Goal: Task Accomplishment & Management: Manage account settings

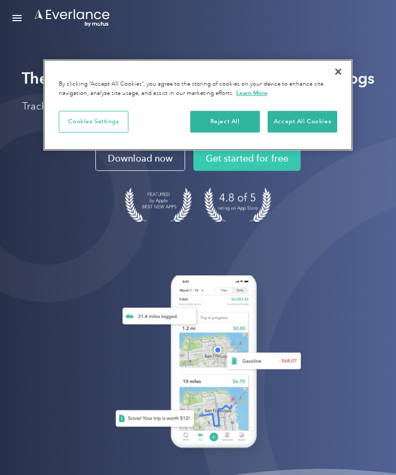
click at [309, 123] on button "Accept All Cookies" at bounding box center [303, 122] width 70 height 22
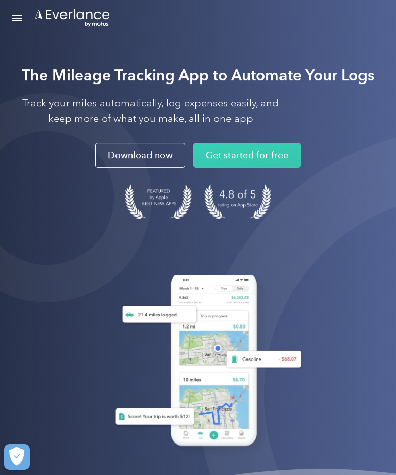
click at [12, 21] on div "Open Menu" at bounding box center [16, 20] width 9 height 1
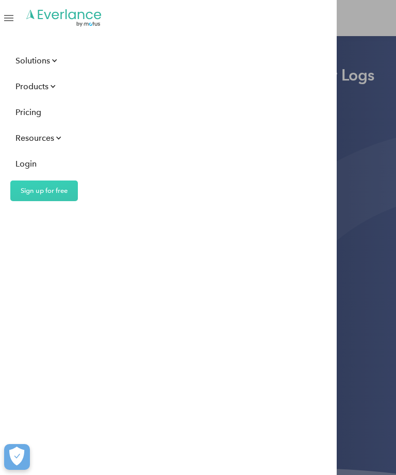
click at [35, 159] on div "Login" at bounding box center [25, 163] width 21 height 13
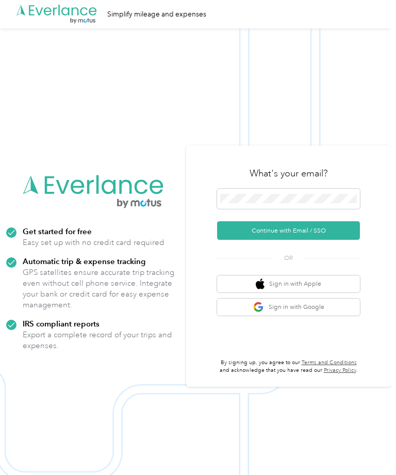
click at [319, 240] on button "Continue with Email / SSO" at bounding box center [288, 230] width 143 height 19
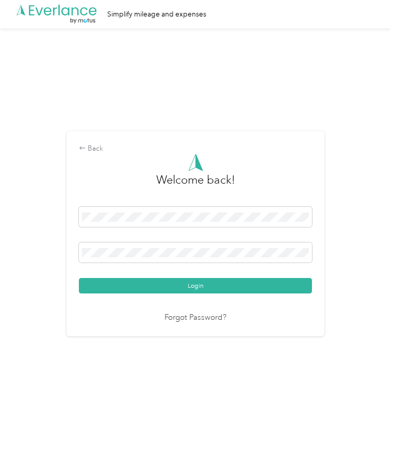
click at [198, 294] on button "Login" at bounding box center [195, 285] width 233 height 15
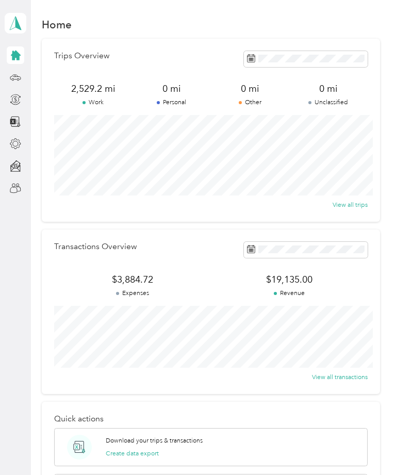
click at [17, 52] on icon at bounding box center [16, 56] width 10 height 10
click at [42, 87] on div "Trips Overview 2,529.2 mi Work 0 mi Personal 0 mi Other 0 mi Unclassified View …" at bounding box center [211, 130] width 338 height 183
click at [17, 78] on icon at bounding box center [15, 77] width 11 height 11
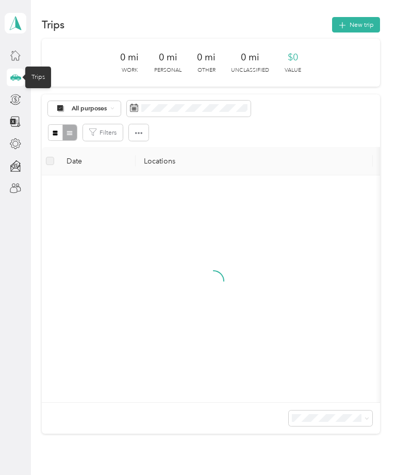
click at [17, 98] on icon at bounding box center [15, 99] width 11 height 11
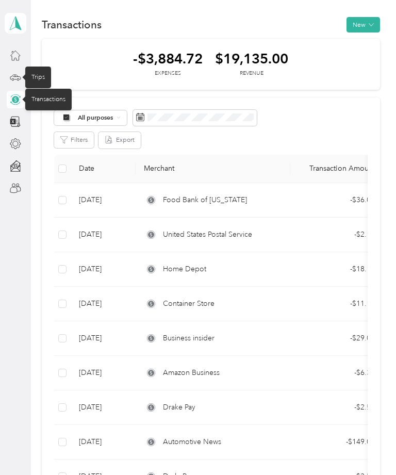
click at [379, 25] on button "New" at bounding box center [364, 24] width 34 height 15
click at [373, 40] on span "Expense" at bounding box center [367, 41] width 24 height 9
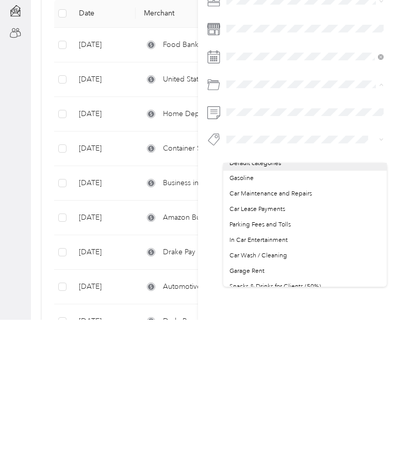
scroll to position [111, 0]
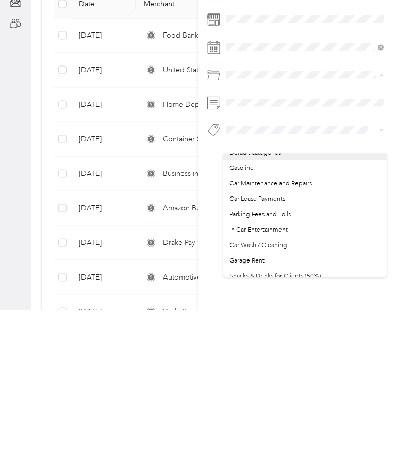
click at [334, 402] on li "Car Wash / Cleaning" at bounding box center [305, 409] width 164 height 15
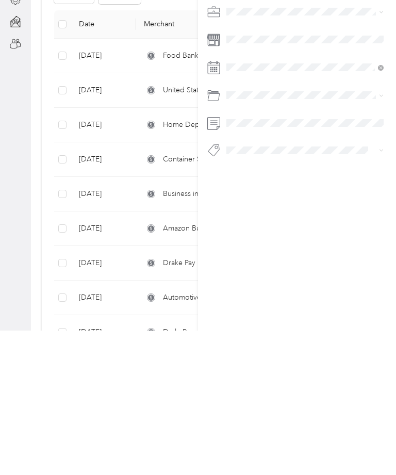
scroll to position [6, 0]
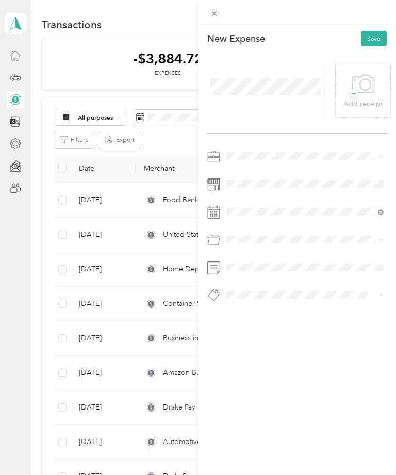
click at [382, 40] on button "Save" at bounding box center [374, 38] width 26 height 15
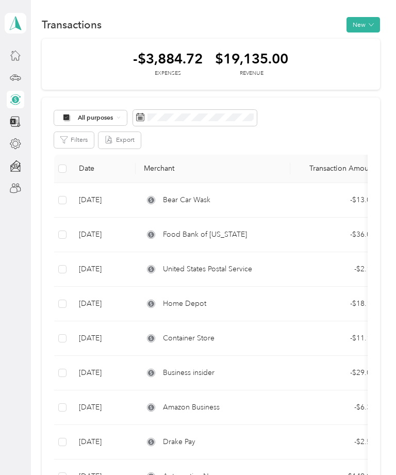
click at [192, 206] on span "Bear Car Wask" at bounding box center [186, 200] width 47 height 11
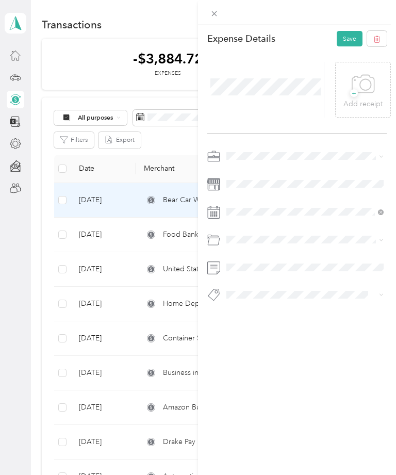
click at [357, 38] on button "Save" at bounding box center [350, 38] width 26 height 15
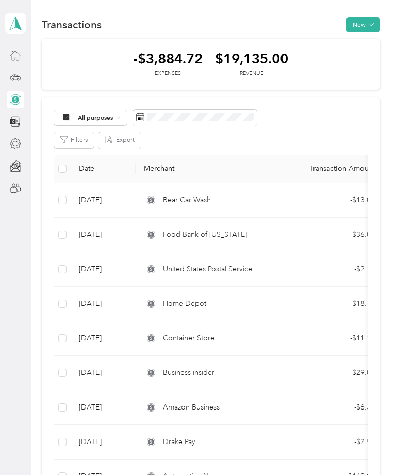
click at [19, 72] on icon at bounding box center [15, 77] width 11 height 11
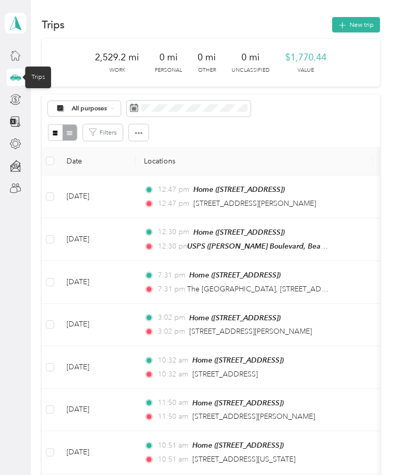
click at [363, 17] on button "New trip" at bounding box center [356, 24] width 48 height 15
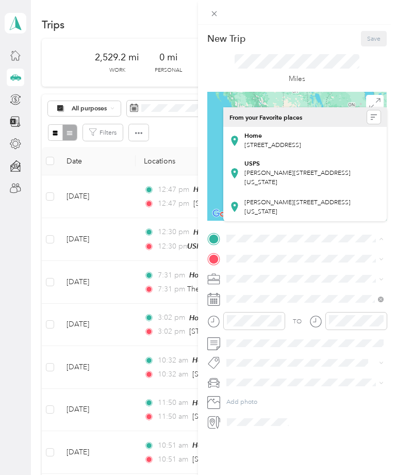
click at [301, 141] on div "Home [STREET_ADDRESS]" at bounding box center [273, 141] width 57 height 19
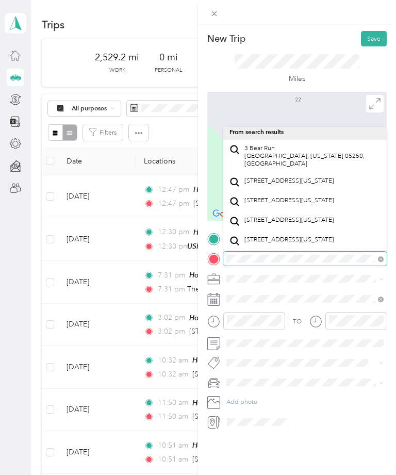
scroll to position [15, 0]
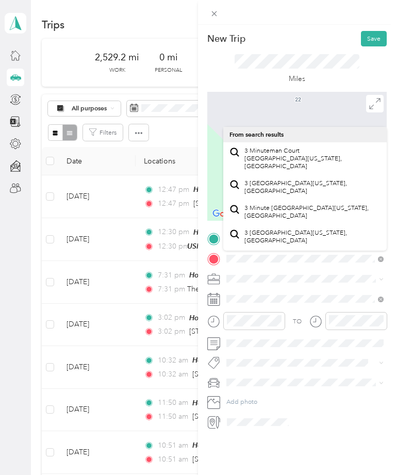
click at [383, 257] on icon at bounding box center [381, 259] width 6 height 6
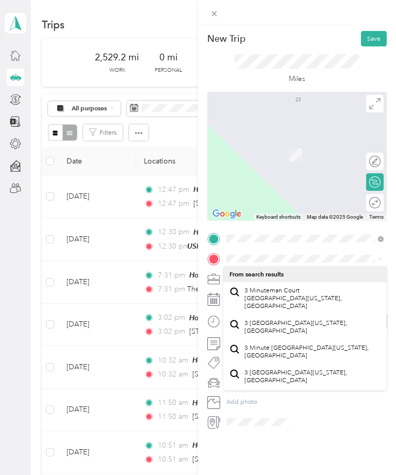
click at [386, 262] on span at bounding box center [305, 259] width 164 height 14
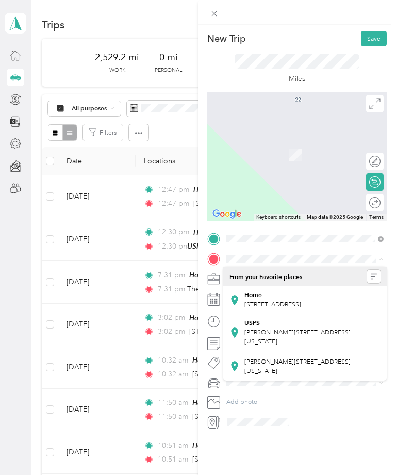
click at [387, 266] on form "New Trip Save This trip cannot be edited because it is either under review, app…" at bounding box center [297, 230] width 198 height 398
click at [390, 272] on form "New Trip Save This trip cannot be edited because it is either under review, app…" at bounding box center [297, 230] width 198 height 398
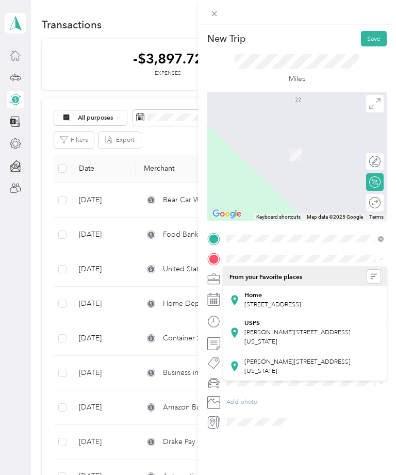
click at [219, 11] on span at bounding box center [213, 13] width 13 height 12
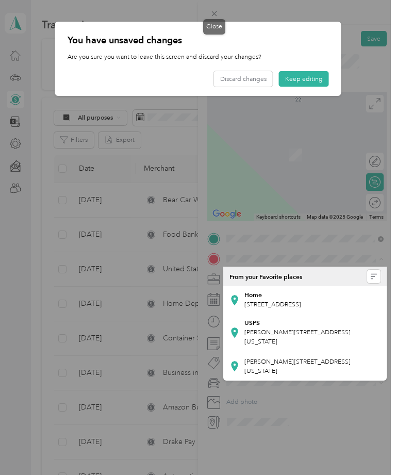
click at [260, 83] on button "Discard changes" at bounding box center [243, 78] width 59 height 15
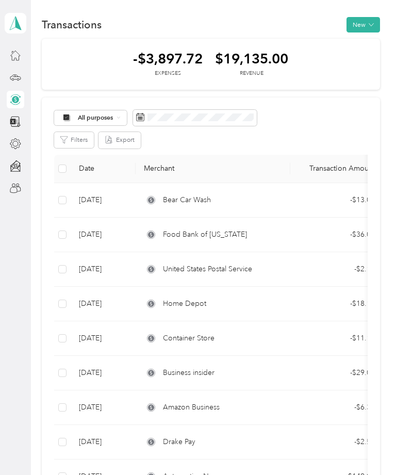
click at [371, 25] on button "New" at bounding box center [364, 24] width 34 height 15
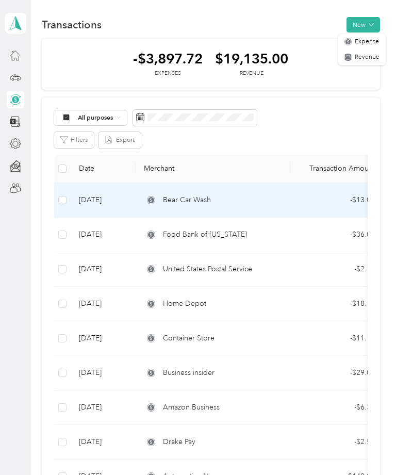
click at [281, 218] on td "Bear Car Wash" at bounding box center [213, 200] width 155 height 35
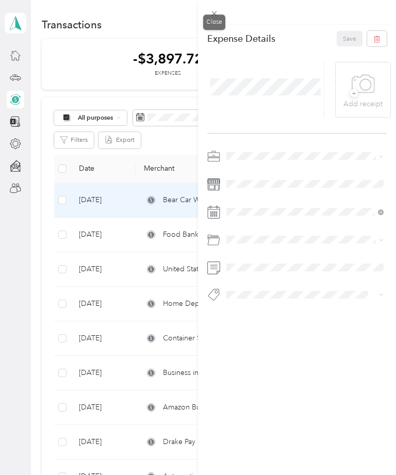
click at [219, 8] on span at bounding box center [213, 13] width 13 height 12
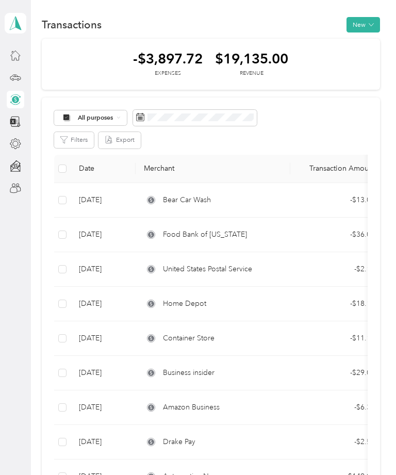
click at [13, 73] on icon at bounding box center [15, 77] width 11 height 11
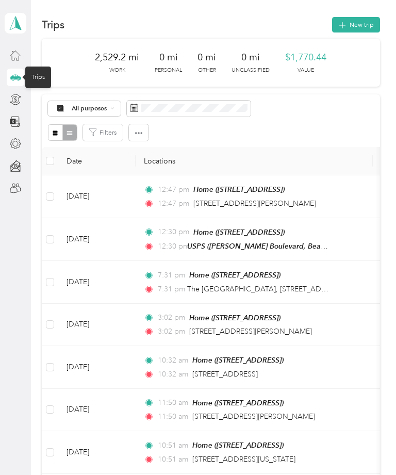
click at [367, 22] on button "New trip" at bounding box center [356, 24] width 48 height 15
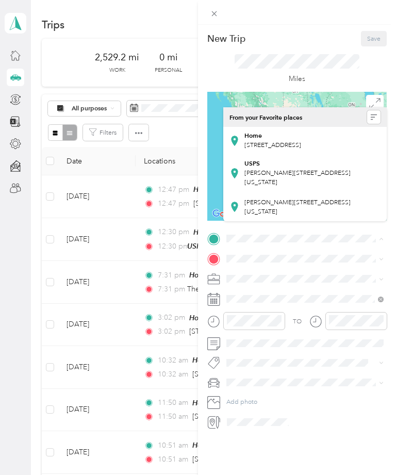
click at [298, 141] on span "[STREET_ADDRESS]" at bounding box center [273, 145] width 57 height 8
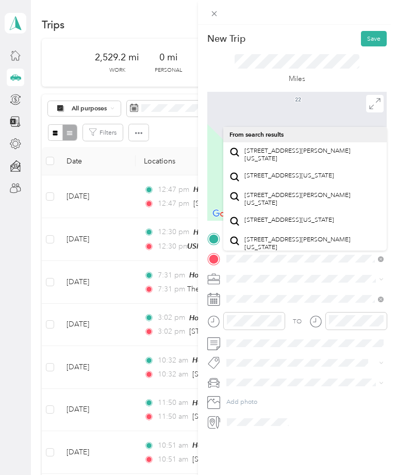
click at [313, 172] on span "[STREET_ADDRESS][US_STATE]" at bounding box center [290, 176] width 90 height 8
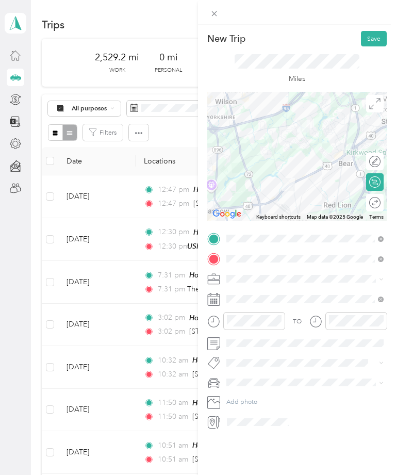
click at [379, 204] on icon at bounding box center [374, 202] width 11 height 11
click at [380, 202] on circle at bounding box center [375, 203] width 11 height 11
click at [376, 204] on icon at bounding box center [374, 202] width 11 height 11
click at [378, 174] on div "Calculate route" at bounding box center [375, 182] width 18 height 18
click at [380, 202] on circle at bounding box center [375, 203] width 11 height 11
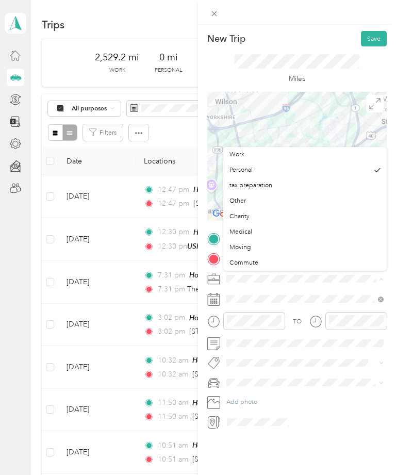
click at [290, 182] on div "tax preparation" at bounding box center [305, 185] width 151 height 9
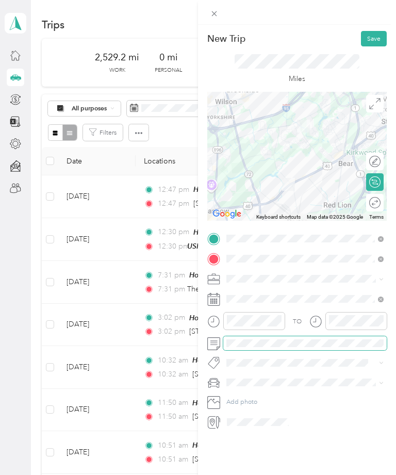
scroll to position [33, 0]
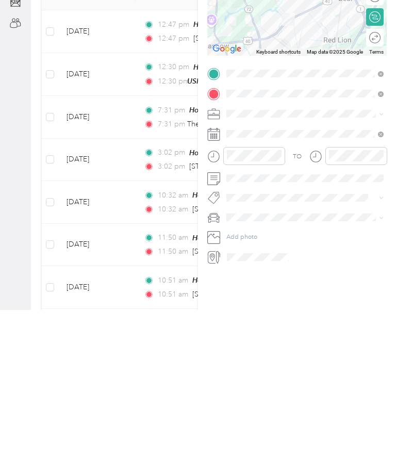
click at [377, 194] on div "Round trip" at bounding box center [375, 203] width 18 height 18
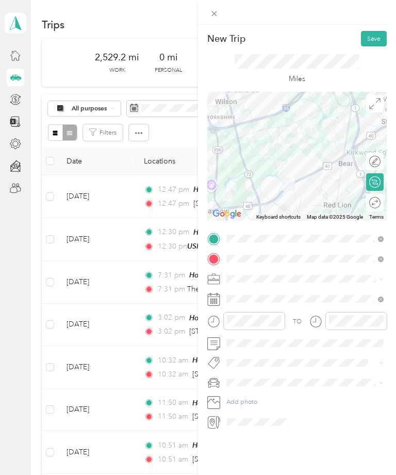
click at [379, 201] on icon at bounding box center [374, 202] width 11 height 11
click at [260, 390] on span at bounding box center [305, 383] width 164 height 14
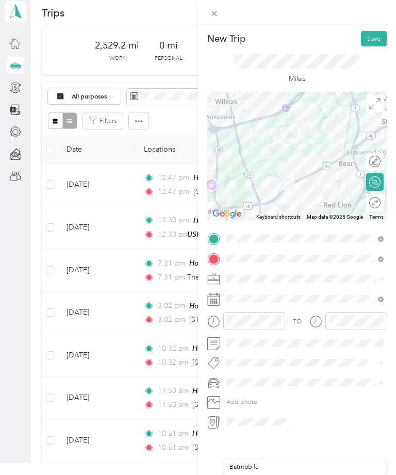
click at [218, 390] on div at bounding box center [297, 383] width 180 height 14
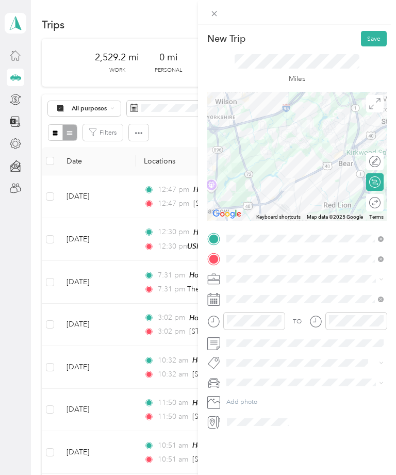
click at [210, 385] on icon at bounding box center [210, 384] width 2 height 1
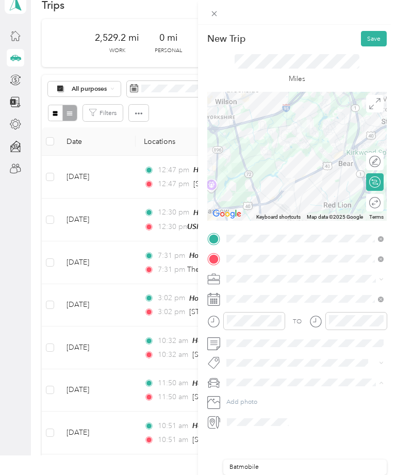
scroll to position [59, 0]
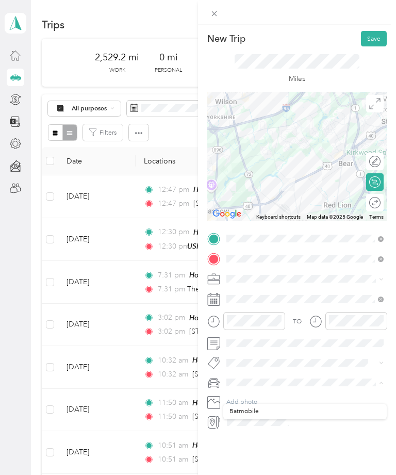
click at [376, 197] on icon at bounding box center [374, 202] width 11 height 11
click at [381, 41] on button "Save" at bounding box center [374, 38] width 26 height 15
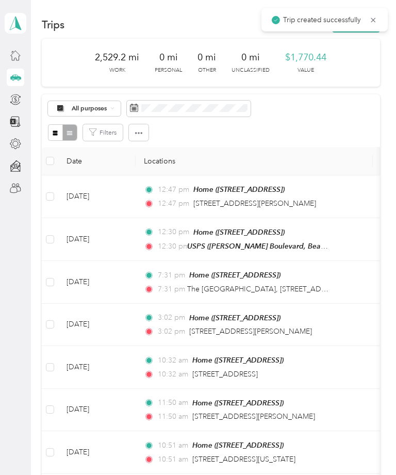
click at [378, 35] on div at bounding box center [198, 237] width 396 height 475
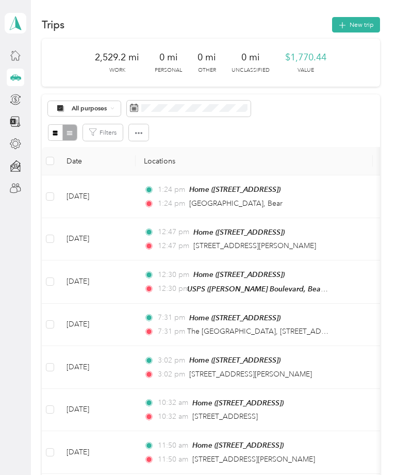
scroll to position [17, 0]
click at [268, 193] on span "Home ([STREET_ADDRESS])" at bounding box center [234, 189] width 91 height 8
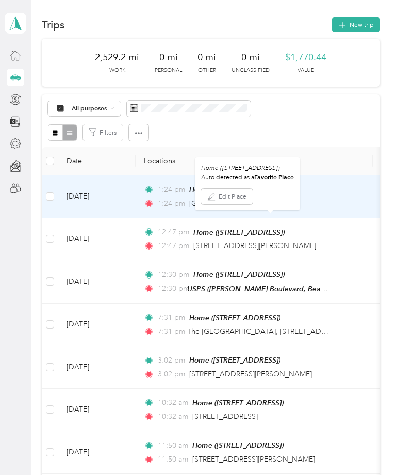
click at [288, 261] on td "12:47 pm Home ([STREET_ADDRESS]) 12:47 pm [STREET_ADDRESS][PERSON_NAME]" at bounding box center [254, 239] width 237 height 43
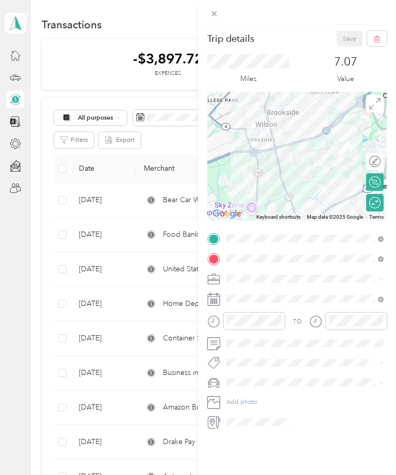
click at [17, 78] on div "Trip details Save This trip cannot be edited because it is either under review,…" at bounding box center [198, 237] width 396 height 475
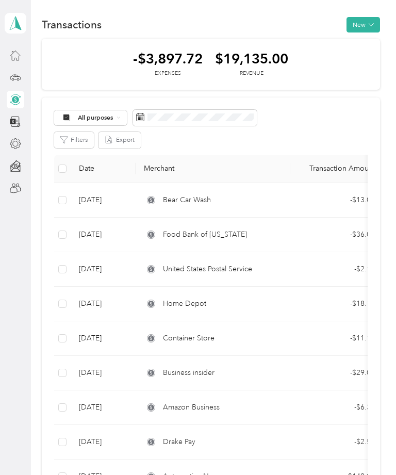
click at [15, 77] on icon at bounding box center [15, 77] width 11 height 11
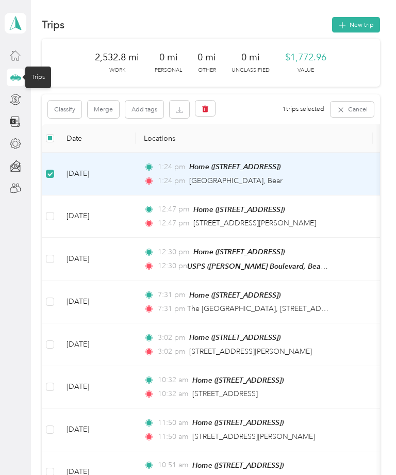
click at [281, 171] on span "Home ([STREET_ADDRESS])" at bounding box center [234, 167] width 91 height 8
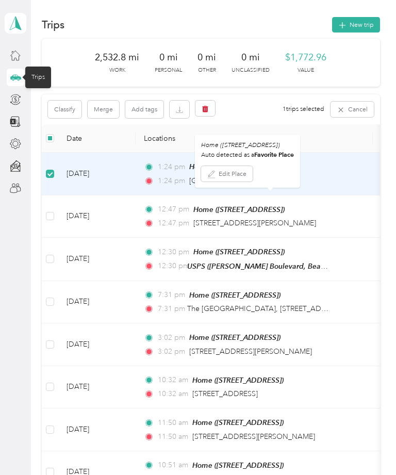
click at [254, 185] on span "[GEOGRAPHIC_DATA], Bear" at bounding box center [235, 180] width 93 height 9
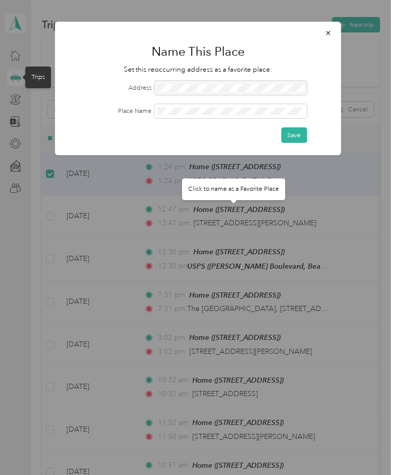
click at [330, 35] on icon "button" at bounding box center [328, 33] width 4 height 4
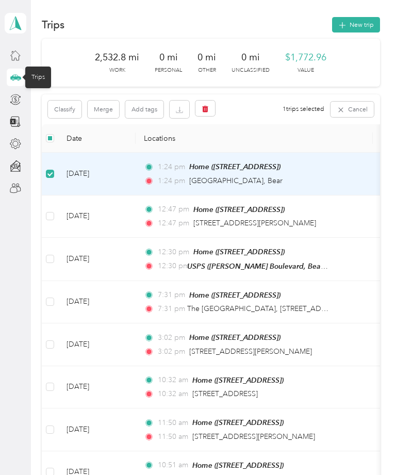
click at [226, 185] on span "[GEOGRAPHIC_DATA], Bear" at bounding box center [235, 180] width 93 height 9
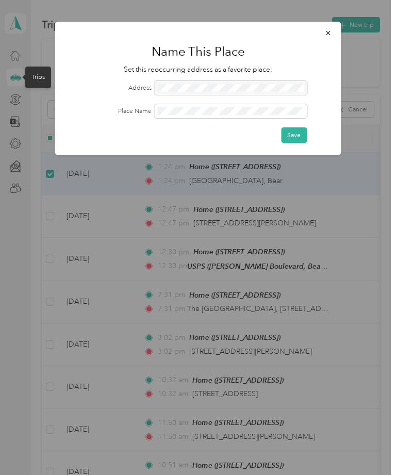
click at [335, 21] on div at bounding box center [198, 237] width 396 height 475
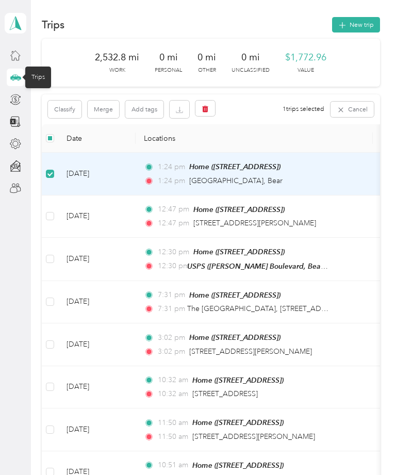
click at [88, 196] on td "[DATE]" at bounding box center [96, 174] width 77 height 43
click at [362, 196] on td "1:24 pm Home ([STREET_ADDRESS]) 1:24 pm [STREET_ADDRESS]" at bounding box center [254, 174] width 237 height 43
click at [345, 106] on icon "button" at bounding box center [341, 110] width 8 height 8
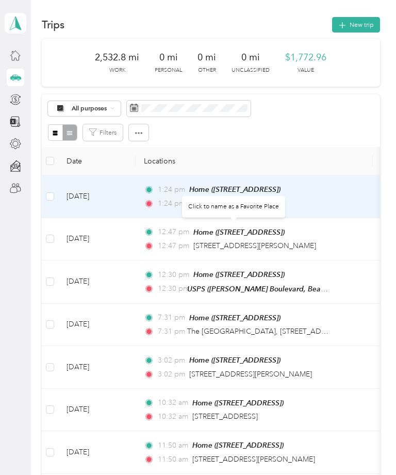
click at [271, 208] on span "[GEOGRAPHIC_DATA], Bear" at bounding box center [235, 203] width 93 height 9
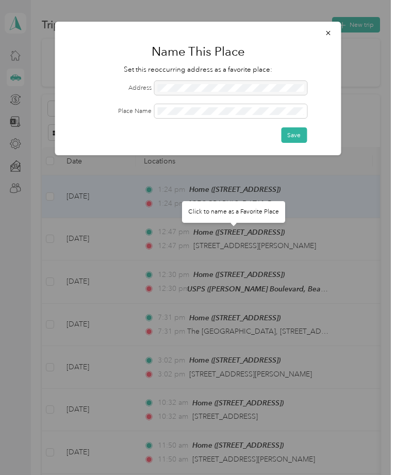
click at [327, 37] on button "button" at bounding box center [329, 32] width 20 height 15
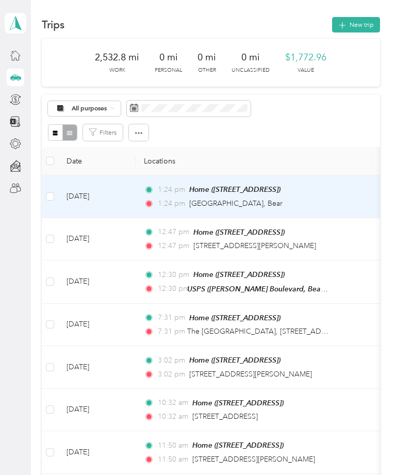
click at [91, 218] on td "[DATE]" at bounding box center [96, 196] width 77 height 43
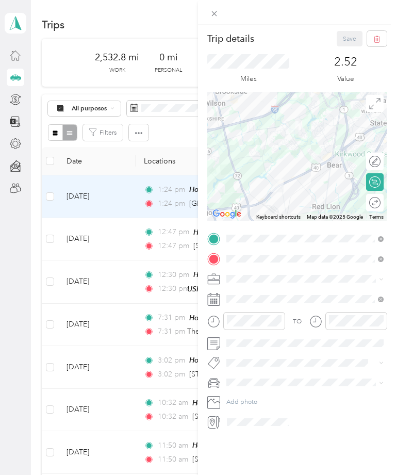
click at [366, 200] on div at bounding box center [297, 156] width 180 height 129
click at [379, 200] on icon at bounding box center [374, 202] width 11 height 11
click at [376, 203] on icon at bounding box center [374, 202] width 11 height 11
click at [378, 211] on div "Round trip" at bounding box center [375, 203] width 18 height 18
click at [379, 219] on link "Terms" at bounding box center [376, 217] width 14 height 6
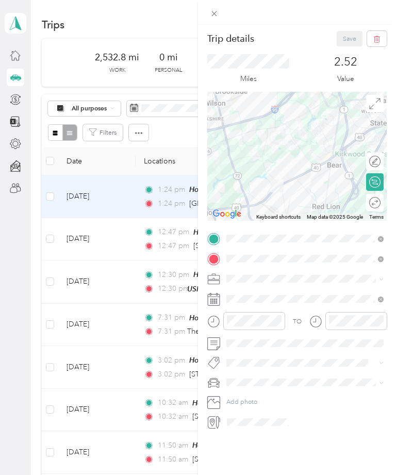
click at [377, 201] on icon at bounding box center [377, 201] width 1 height 2
click at [372, 152] on div at bounding box center [297, 156] width 180 height 129
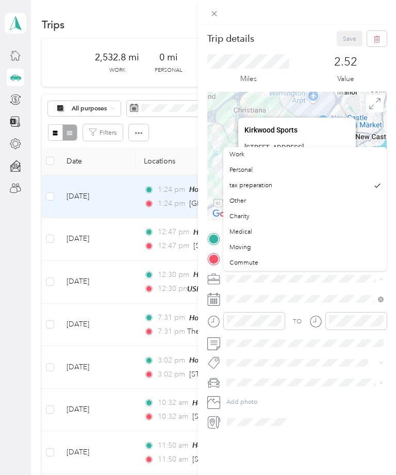
click at [217, 7] on span at bounding box center [213, 13] width 13 height 12
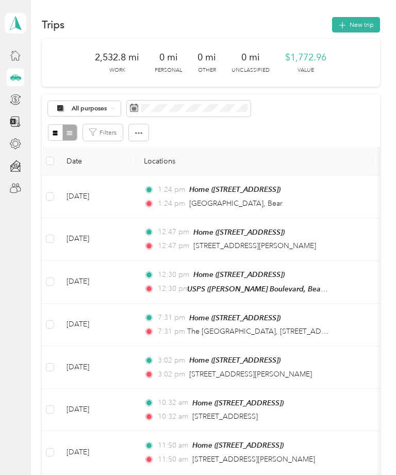
click at [256, 57] on span "0 mi" at bounding box center [250, 57] width 19 height 12
click at [84, 218] on td "[DATE]" at bounding box center [96, 196] width 77 height 43
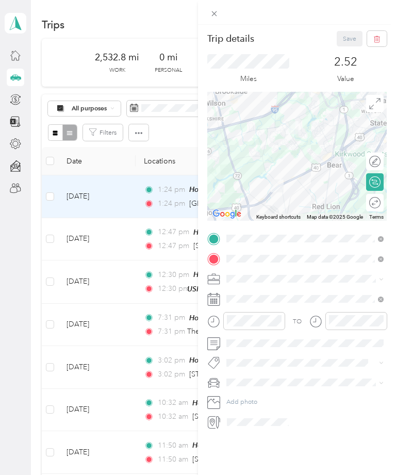
click at [377, 206] on icon at bounding box center [374, 202] width 11 height 11
click at [382, 202] on div "Round trip" at bounding box center [375, 203] width 18 height 18
click at [379, 210] on div "Round trip" at bounding box center [375, 203] width 18 height 18
click at [378, 206] on icon at bounding box center [374, 202] width 11 height 11
